Goal: Task Accomplishment & Management: Use online tool/utility

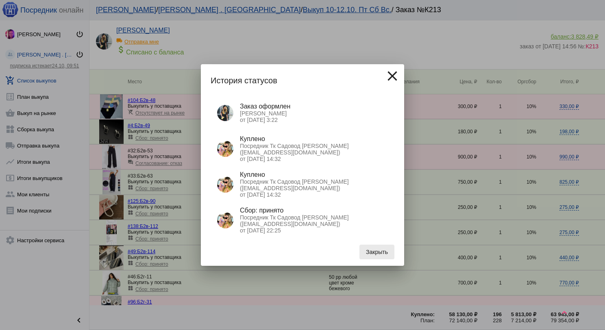
click at [367, 254] on span "Закрыть" at bounding box center [377, 252] width 22 height 7
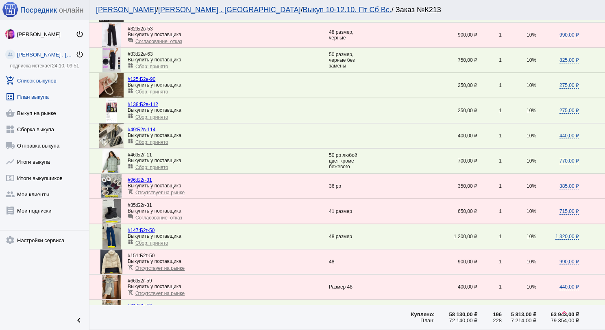
click at [51, 87] on link "list_alt План выкупа" at bounding box center [44, 95] width 89 height 16
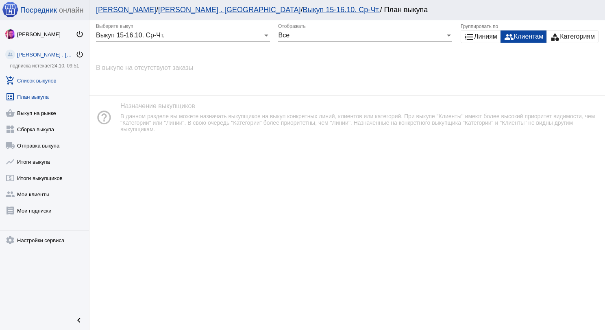
click at [55, 79] on link "add_shopping_cart Список выкупов" at bounding box center [44, 79] width 89 height 16
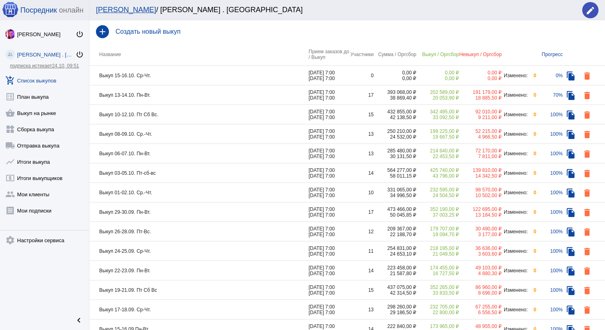
click at [220, 92] on td "Выкуп 13-14.10. Пн-Вт." at bounding box center [198, 95] width 219 height 20
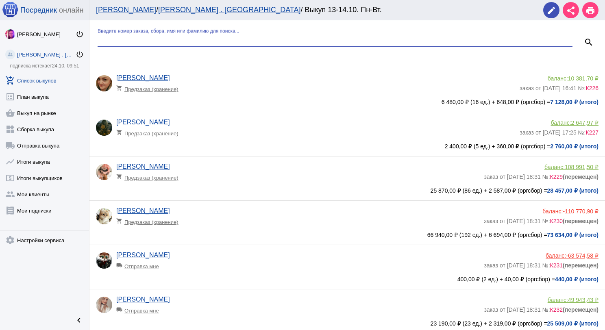
click at [180, 40] on input "Введите номер заказа, сбора, имя или фамилию для поиска..." at bounding box center [335, 40] width 475 height 7
type input "пон"
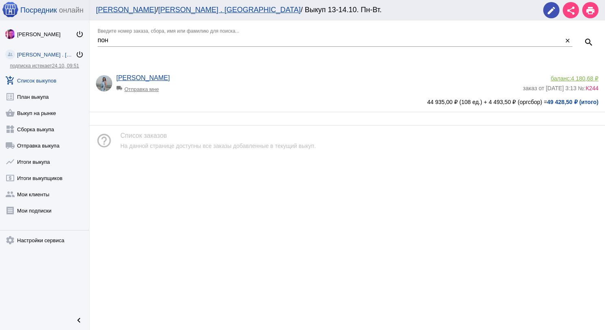
click at [201, 65] on div "пон Введите номер заказа, сбора, имя или фамилию для поиска... close search [PE…" at bounding box center [346, 66] width 515 height 92
click at [201, 95] on div "[PERSON_NAME] local_shipping Отправка мне" at bounding box center [319, 85] width 406 height 22
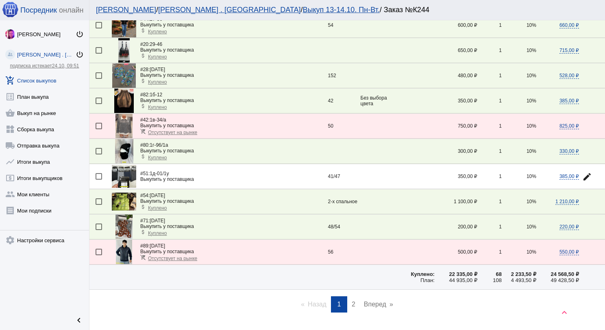
scroll to position [1094, 0]
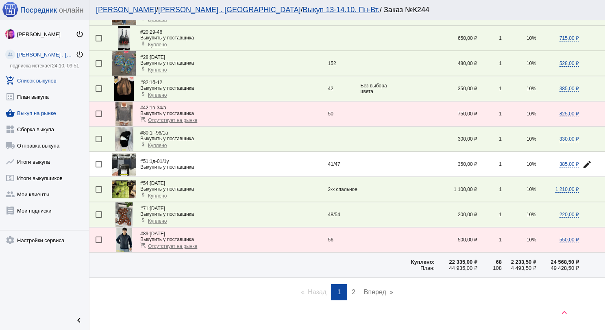
click at [56, 115] on link "shopping_basket Выкуп на рынке" at bounding box center [44, 111] width 89 height 16
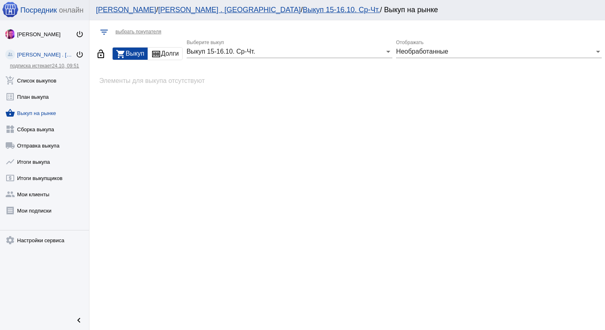
click at [289, 59] on div "Выкуп 15-16.10. Ср-Чт. Выберите выкуп" at bounding box center [290, 53] width 206 height 26
click at [288, 56] on div "Выкуп 15-16.10. Ср-Чт. Выберите выкуп" at bounding box center [290, 49] width 206 height 18
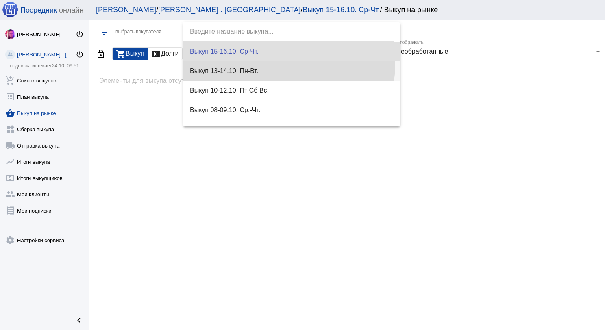
click at [286, 65] on span "Выкуп 13-14.10. Пн-Вт." at bounding box center [292, 71] width 204 height 20
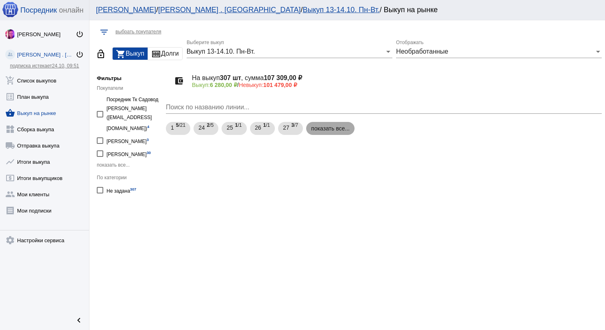
click at [341, 125] on mat-chip "показать все..." at bounding box center [330, 128] width 48 height 13
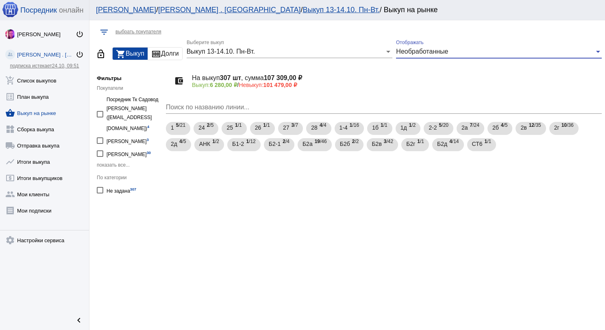
click at [417, 54] on span "Необработанные" at bounding box center [422, 51] width 52 height 7
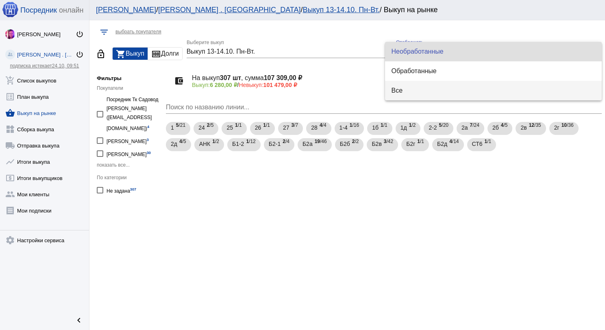
click at [413, 84] on span "Все" at bounding box center [493, 91] width 204 height 20
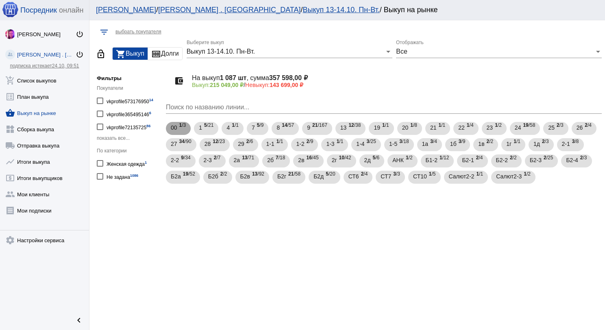
click at [178, 133] on div "00 1 /3" at bounding box center [178, 128] width 15 height 17
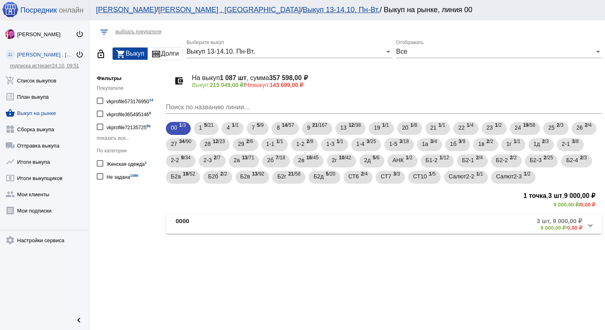
click at [231, 219] on mat-panel-title "0000" at bounding box center [239, 223] width 127 height 13
